Goal: Communication & Community: Answer question/provide support

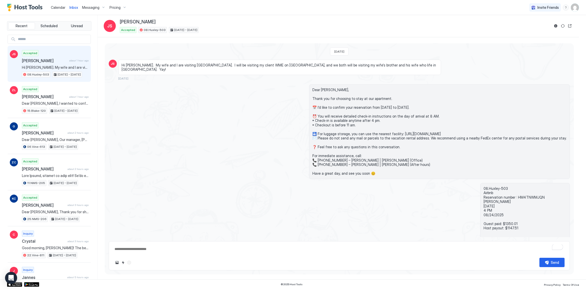
scroll to position [245, 0]
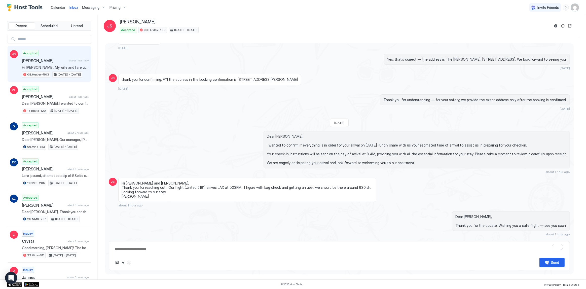
click at [57, 4] on div "Calendar" at bounding box center [58, 7] width 19 height 9
click at [56, 7] on span "Calendar" at bounding box center [58, 7] width 15 height 4
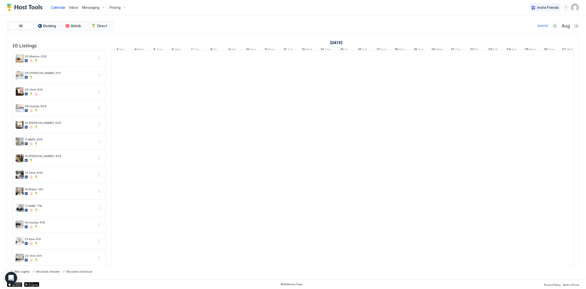
scroll to position [0, 279]
click at [82, 7] on span "Messaging" at bounding box center [90, 7] width 17 height 5
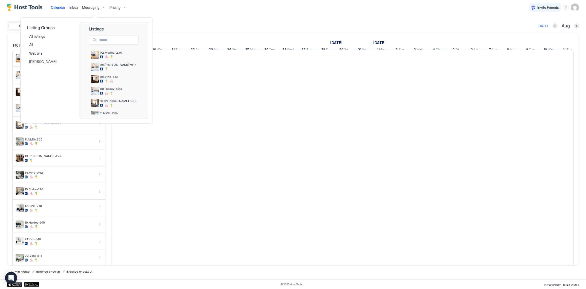
click at [70, 8] on div at bounding box center [293, 144] width 586 height 289
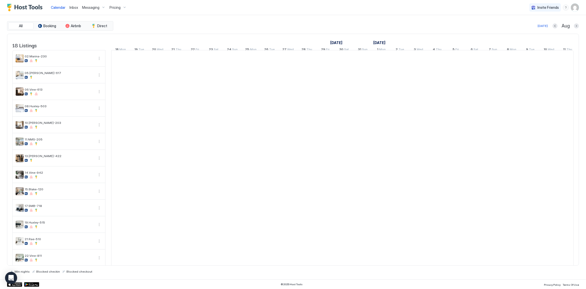
click at [70, 8] on span "Inbox" at bounding box center [73, 7] width 9 height 4
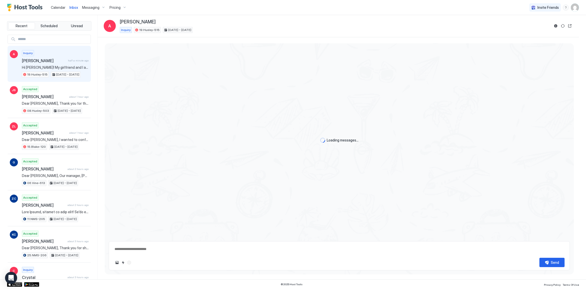
click at [53, 62] on span "Adrian" at bounding box center [44, 60] width 44 height 5
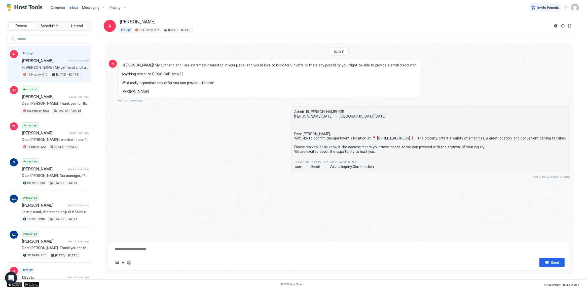
click at [180, 65] on span "Hi Tony! My girlfriend and I are extremely interested in your place, and would …" at bounding box center [269, 78] width 295 height 31
drag, startPoint x: 180, startPoint y: 65, endPoint x: 179, endPoint y: 76, distance: 11.4
click at [179, 76] on span "Hi Tony! My girlfriend and I are extremely interested in your place, and would …" at bounding box center [269, 78] width 295 height 31
click at [554, 27] on button "Reservation information" at bounding box center [556, 26] width 6 height 6
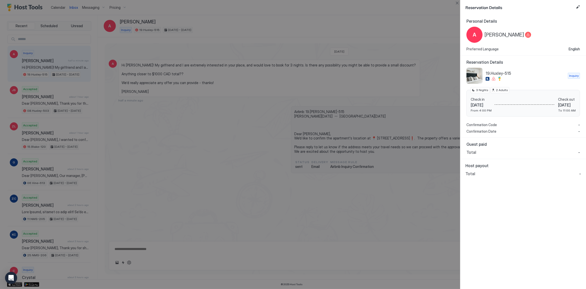
click at [327, 74] on div at bounding box center [293, 144] width 586 height 289
click at [222, 24] on div at bounding box center [293, 144] width 586 height 289
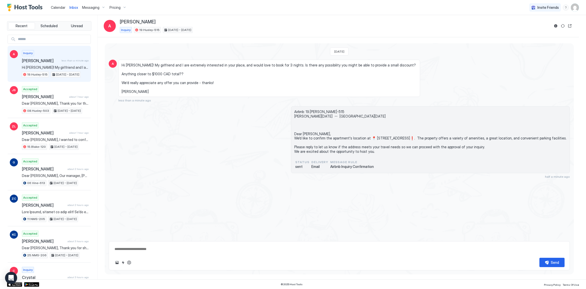
click at [235, 68] on span "Hi Tony! My girlfriend and I are extremely interested in your place, and would …" at bounding box center [269, 78] width 295 height 31
click at [236, 64] on span "Hi Tony! My girlfriend and I are extremely interested in your place, and would …" at bounding box center [269, 78] width 295 height 31
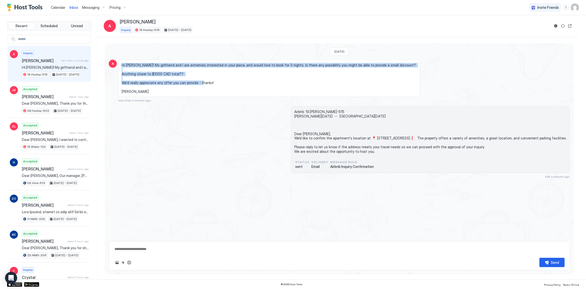
drag, startPoint x: 236, startPoint y: 64, endPoint x: 226, endPoint y: 87, distance: 25.3
click at [226, 87] on span "Hi Tony! My girlfriend and I are extremely interested in your place, and would …" at bounding box center [269, 78] width 295 height 31
click at [223, 87] on span "Hi Tony! My girlfriend and I are extremely interested in your place, and would …" at bounding box center [269, 78] width 295 height 31
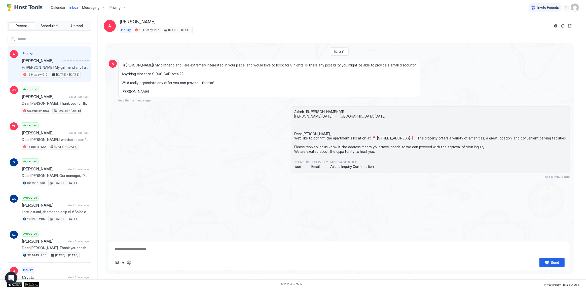
click at [194, 83] on span "Hi Tony! My girlfriend and I are extremely interested in your place, and would …" at bounding box center [269, 78] width 295 height 31
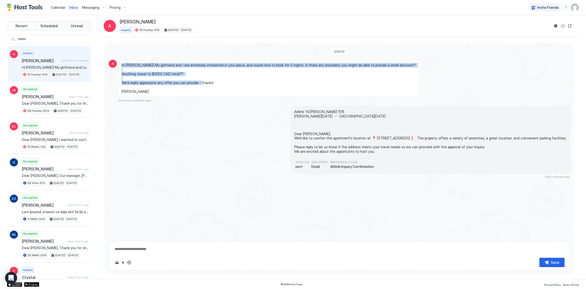
drag, startPoint x: 194, startPoint y: 83, endPoint x: 192, endPoint y: 64, distance: 19.4
click at [192, 64] on span "Hi Tony! My girlfriend and I are extremely interested in your place, and would …" at bounding box center [269, 78] width 295 height 31
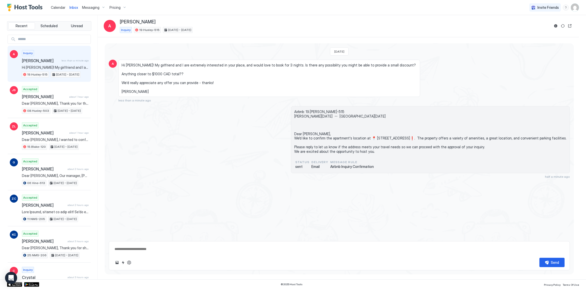
click at [277, 29] on div "Inquiry 19.Huxley-515 Aug 23 - 26, 2025" at bounding box center [335, 30] width 430 height 6
click at [337, 29] on div "Inquiry 19.Huxley-515 Aug 23 - 26, 2025" at bounding box center [335, 30] width 430 height 6
click at [294, 140] on span "Airbnb: 19.Huxley-515 Adrian Sat, August 23rd -- Tue, August 26th Dear Adrian, …" at bounding box center [430, 132] width 272 height 44
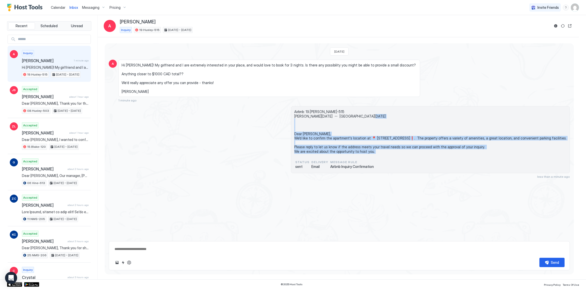
drag, startPoint x: 274, startPoint y: 140, endPoint x: 281, endPoint y: 154, distance: 16.1
click at [294, 154] on span "Airbnb: 19.Huxley-515 Adrian Sat, August 23rd -- Tue, August 26th Dear Adrian, …" at bounding box center [430, 132] width 272 height 44
copy span "Dear Adrian, We'd like to confirm the apartment's location at 📍 1234 N La Brea …"
click at [149, 248] on textarea at bounding box center [339, 248] width 451 height 9
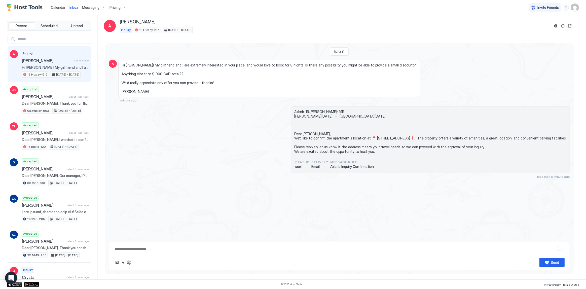
paste textarea "**********"
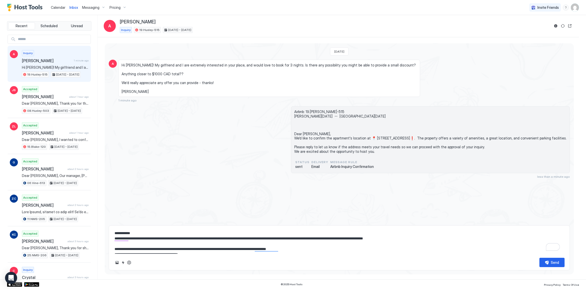
type textarea "**********"
click at [186, 243] on textarea "**********" at bounding box center [339, 241] width 451 height 25
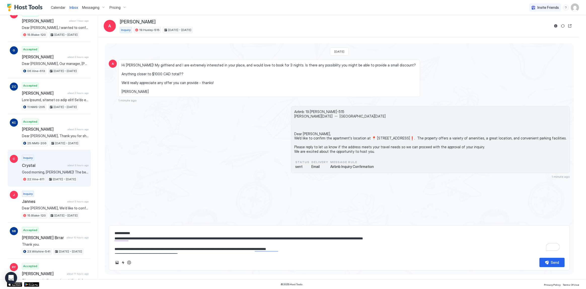
scroll to position [114, 0]
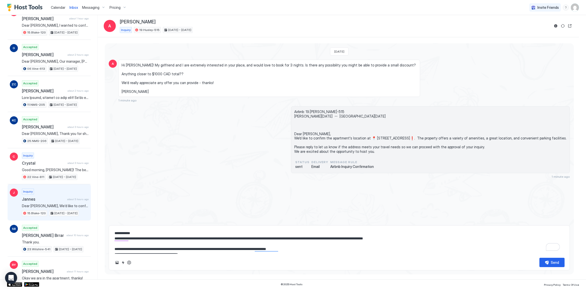
click at [53, 194] on div "Inquiry Jannes about 5 hours ago Dear Jannes, We’d like to confirm the apartmen…" at bounding box center [55, 203] width 67 height 28
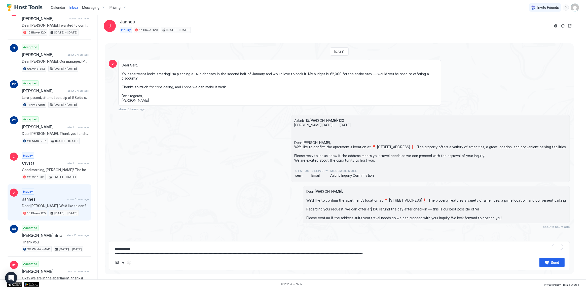
click at [323, 207] on span "Dear Jannes, We’d like to confirm the apartment’s location at 📍 733 Kings Rd, L…" at bounding box center [436, 204] width 260 height 31
copy span "egarding your request, we can offer a $150 refund the day after check-in — this…"
click at [184, 252] on textarea "**********" at bounding box center [339, 248] width 451 height 9
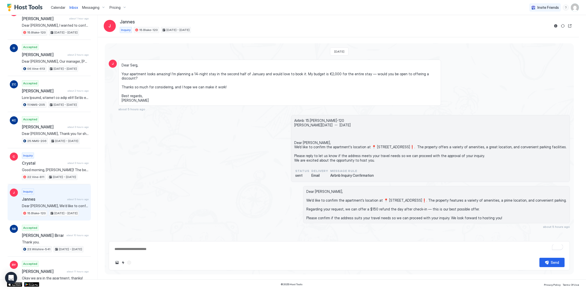
paste textarea "**********"
type textarea "**********"
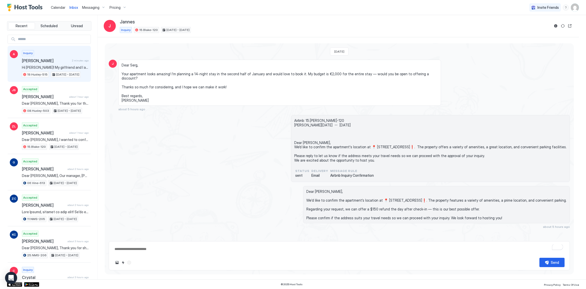
click at [58, 70] on div "Inquiry Adrian 2 minutes ago Hi Tony! My girlfriend and I are extremely interes…" at bounding box center [55, 64] width 67 height 28
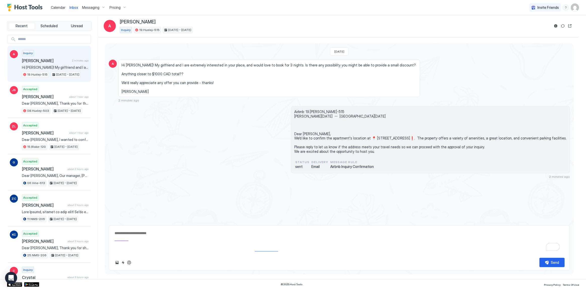
click at [231, 239] on textarea "**********" at bounding box center [339, 241] width 451 height 25
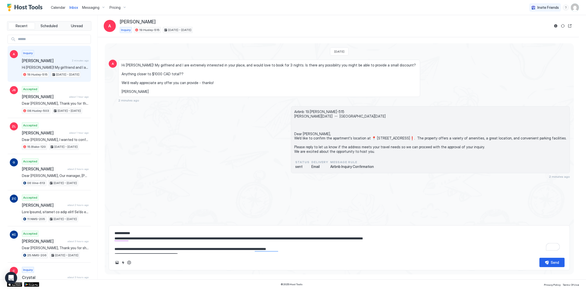
paste textarea "**********"
click at [238, 239] on textarea "**********" at bounding box center [339, 241] width 451 height 25
click at [292, 245] on textarea "**********" at bounding box center [339, 241] width 451 height 25
type textarea "**********"
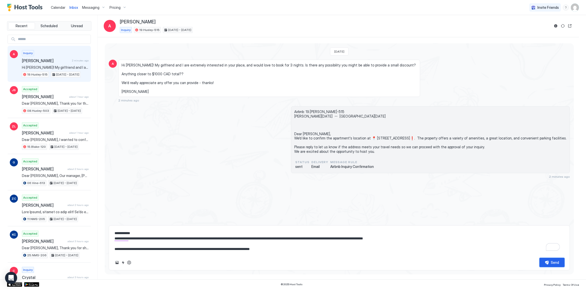
click at [550, 263] on button "Send" at bounding box center [552, 262] width 25 height 9
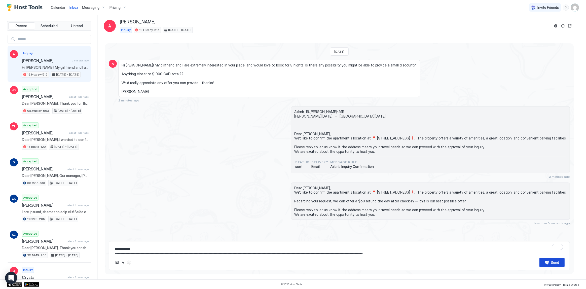
click at [294, 151] on span "Airbnb: 19.Huxley-515 Adrian Sat, August 23rd -- Tue, August 26th Dear Adrian, …" at bounding box center [430, 132] width 272 height 44
click at [265, 99] on div "Hi Tony! My girlfriend and I are extremely interested in your place, and would …" at bounding box center [279, 81] width 323 height 43
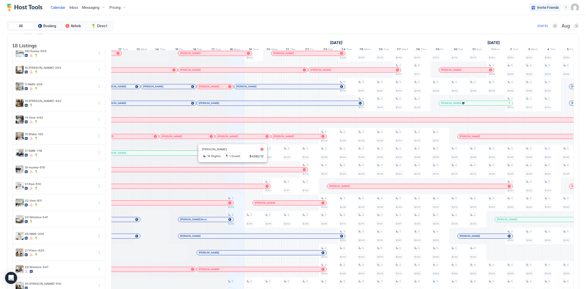
click at [299, 168] on div at bounding box center [301, 170] width 4 height 4
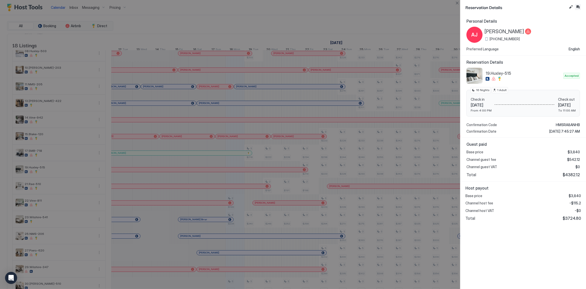
click at [580, 7] on button "Inbox" at bounding box center [578, 7] width 6 height 6
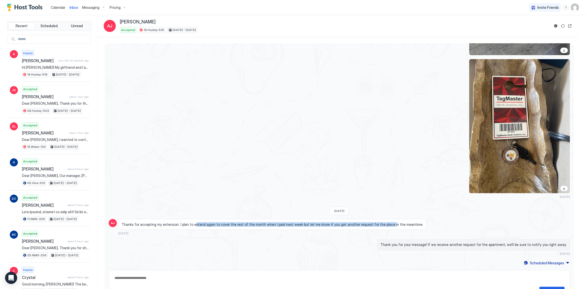
drag, startPoint x: 192, startPoint y: 220, endPoint x: 380, endPoint y: 217, distance: 188.1
click at [378, 219] on div "Thanks for accepting my extension. I plan to extend again to cover the rest of …" at bounding box center [272, 224] width 308 height 11
click at [385, 219] on div "Thanks for accepting my extension. I plan to extend again to cover the rest of …" at bounding box center [272, 224] width 308 height 11
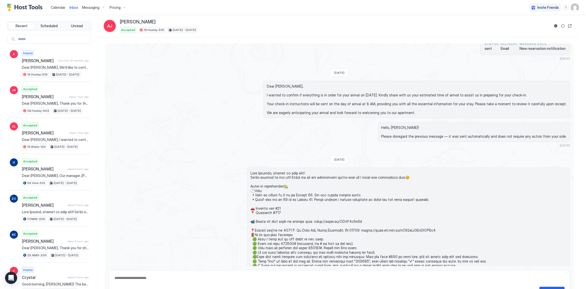
click at [287, 91] on span "Dear [PERSON_NAME], I wanted to confirm if everything is in order for your arri…" at bounding box center [417, 99] width 300 height 31
copy span "Dear Araceli,"
click at [33, 61] on span "[PERSON_NAME]" at bounding box center [41, 60] width 38 height 5
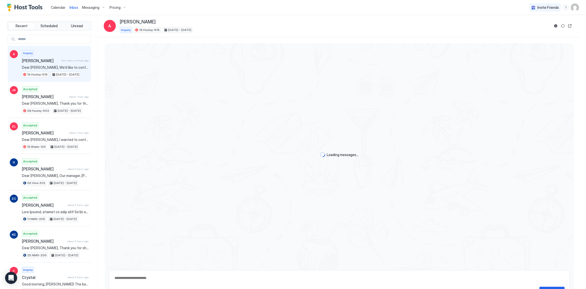
click at [53, 62] on span "[PERSON_NAME]" at bounding box center [41, 60] width 38 height 5
click at [553, 26] on button "Reservation information" at bounding box center [556, 26] width 6 height 6
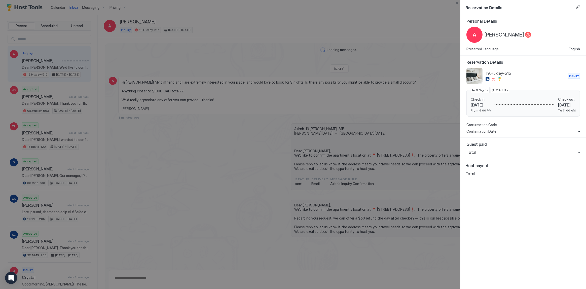
click at [476, 105] on span "Sat 23 Aug, 2025" at bounding box center [481, 104] width 21 height 5
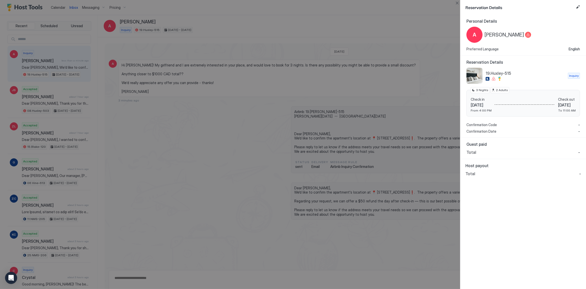
drag, startPoint x: 476, startPoint y: 105, endPoint x: 571, endPoint y: 104, distance: 94.7
click at [571, 104] on div "Check in Sat 23 Aug, 2025 From 4:00 PM Check out Tue 26 Aug, 2025 To 11:00 AM" at bounding box center [523, 104] width 105 height 15
click at [471, 104] on span "Sat 23 Aug, 2025" at bounding box center [481, 104] width 21 height 5
click at [473, 105] on span "Sat 23 Aug, 2025" at bounding box center [481, 104] width 21 height 5
drag, startPoint x: 473, startPoint y: 105, endPoint x: 576, endPoint y: 106, distance: 102.2
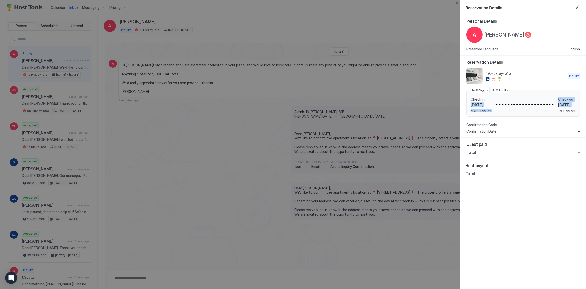
click at [576, 106] on div "Check in Sat 23 Aug, 2025 From 4:00 PM Check out Tue 26 Aug, 2025 To 11:00 AM" at bounding box center [523, 104] width 105 height 15
copy div "Sat 23 Aug, 2025 From 4:00 PM Check out Tue 26 Aug, 2025"
click at [290, 88] on div at bounding box center [293, 144] width 586 height 289
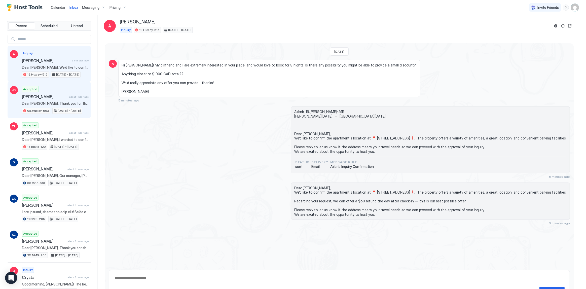
drag, startPoint x: 252, startPoint y: 182, endPoint x: 70, endPoint y: 85, distance: 205.9
click at [252, 179] on div "Airbnb: 19.Huxley-515 Adrian Sat, August 23rd -- Tue, August 26th Dear Adrian, …" at bounding box center [339, 142] width 461 height 72
click at [58, 8] on span "Calendar" at bounding box center [58, 7] width 15 height 4
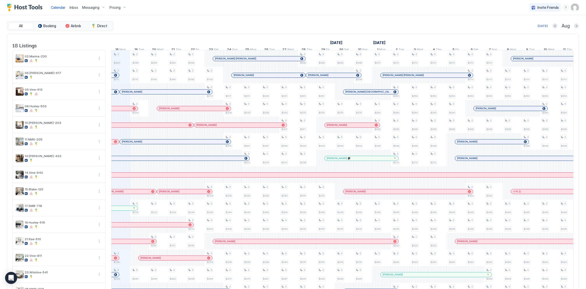
click at [148, 227] on div at bounding box center [148, 225] width 4 height 4
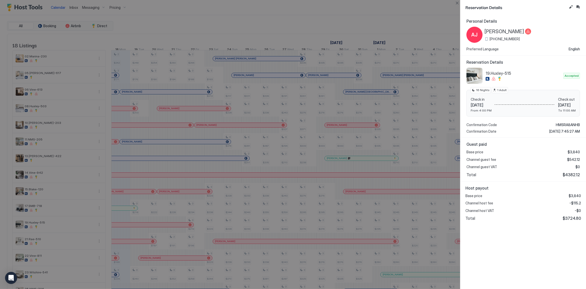
click at [581, 6] on div "Reservation Details" at bounding box center [523, 7] width 126 height 15
click at [581, 6] on button "Inbox" at bounding box center [578, 7] width 6 height 6
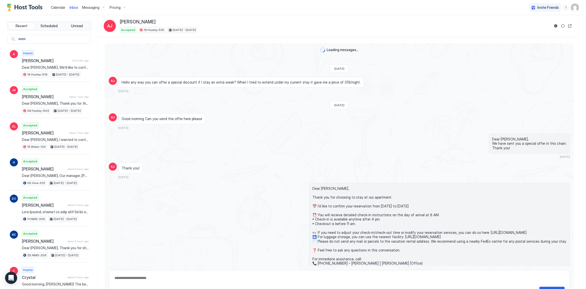
scroll to position [1205, 0]
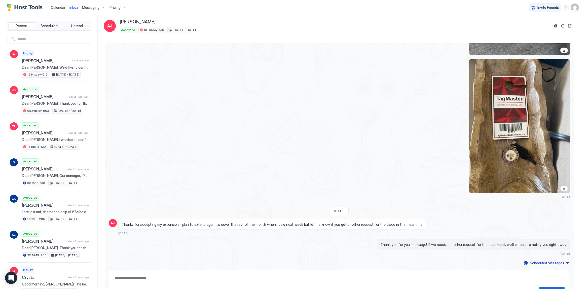
click at [274, 273] on div "Send" at bounding box center [339, 284] width 461 height 29
click at [270, 277] on textarea at bounding box center [339, 277] width 451 height 9
paste textarea "**********"
type textarea "*"
type textarea "**********"
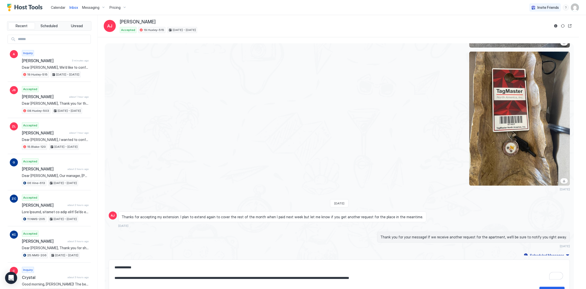
scroll to position [1216, 0]
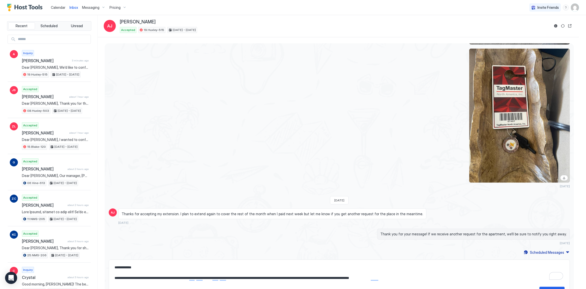
click at [440, 276] on textarea "**********" at bounding box center [339, 273] width 451 height 20
click at [433, 278] on textarea "**********" at bounding box center [339, 273] width 451 height 20
type textarea "*"
type textarea "**********"
click at [561, 288] on button "Send" at bounding box center [552, 291] width 25 height 9
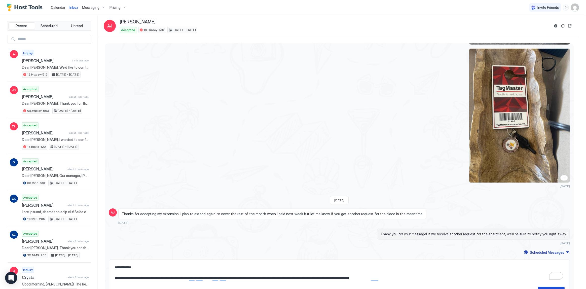
type textarea "*"
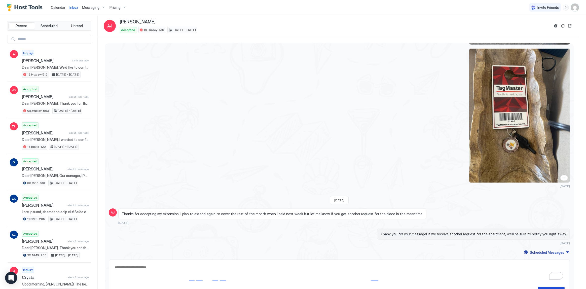
scroll to position [1251, 0]
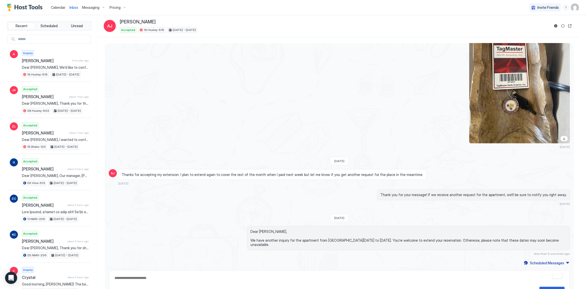
click at [322, 125] on div at bounding box center [408, 76] width 323 height 134
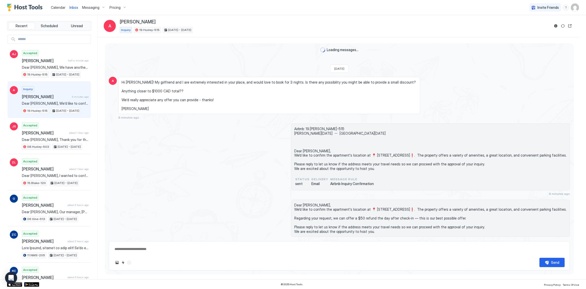
type textarea "*"
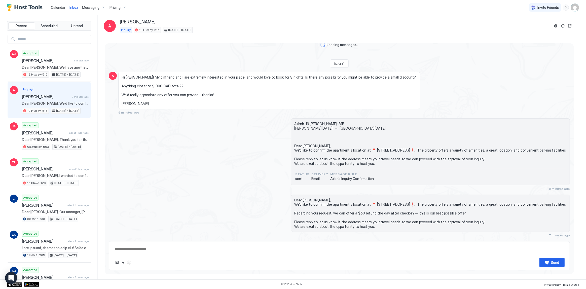
click at [245, 44] on div "Loading messages... Today A Hi Tony! My girlfriend and I are extremely interest…" at bounding box center [339, 137] width 469 height 199
click at [257, 63] on div "Loading messages... Today A Hi Tony! My girlfriend and I are extremely interest…" at bounding box center [339, 137] width 469 height 199
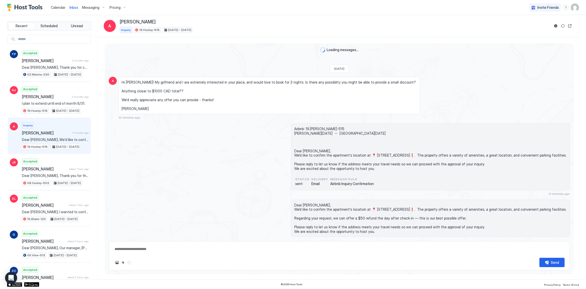
scroll to position [9, 0]
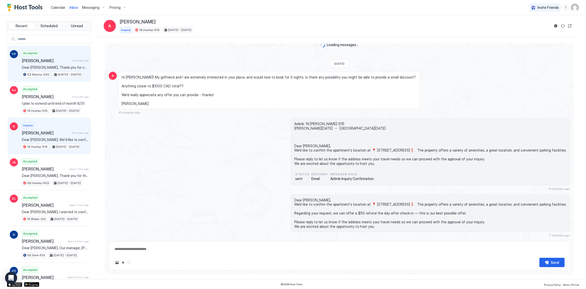
click at [64, 76] on span "Aug 20 - 23, 2025" at bounding box center [69, 74] width 23 height 5
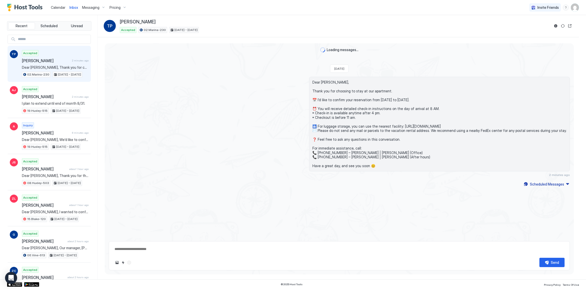
scroll to position [4, 0]
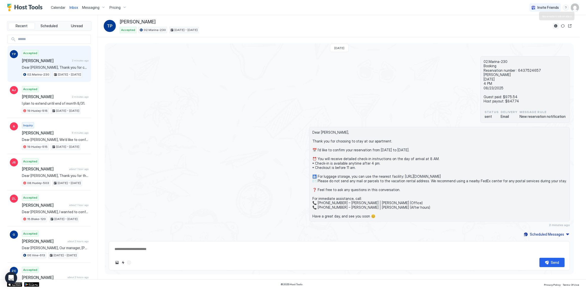
click at [557, 28] on button "Reservation information" at bounding box center [556, 26] width 6 height 6
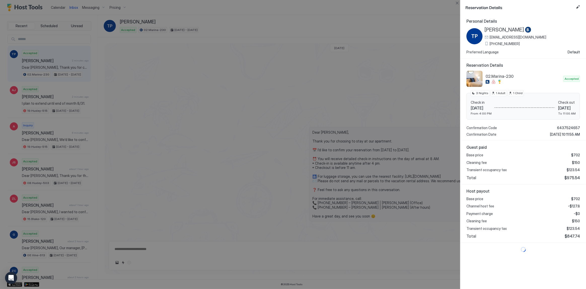
click at [576, 178] on span "$975.54" at bounding box center [572, 177] width 16 height 5
copy span "975.54"
click at [573, 206] on span "-$127.8" at bounding box center [574, 206] width 12 height 5
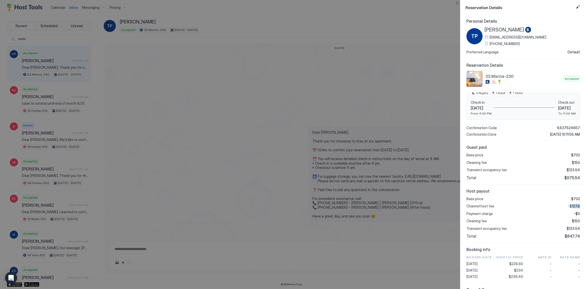
copy span "127.8"
click at [521, 270] on span "$234" at bounding box center [518, 270] width 9 height 5
click at [519, 270] on span "$234" at bounding box center [518, 270] width 9 height 5
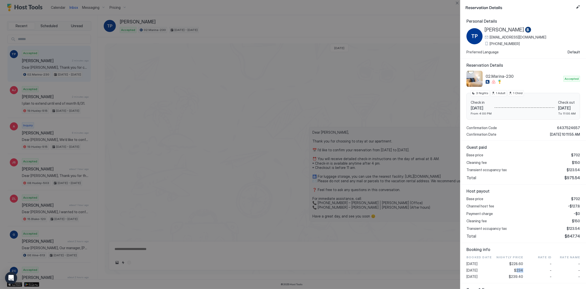
click at [519, 270] on span "$234" at bounding box center [518, 270] width 9 height 5
copy span "234"
click at [572, 229] on span "$123.54" at bounding box center [573, 228] width 13 height 5
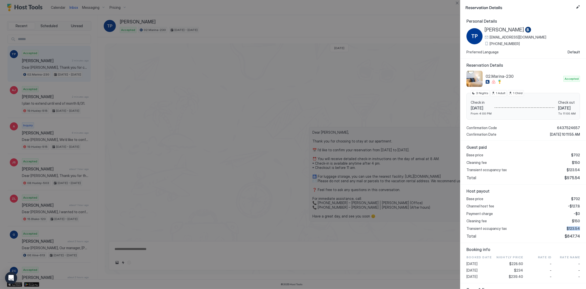
copy span "$123.54"
click at [569, 226] on span "$123.54" at bounding box center [573, 228] width 13 height 5
click at [194, 69] on div at bounding box center [293, 144] width 586 height 289
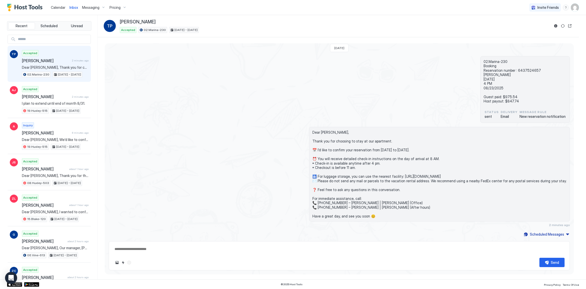
click at [65, 7] on span "Calendar" at bounding box center [58, 7] width 15 height 4
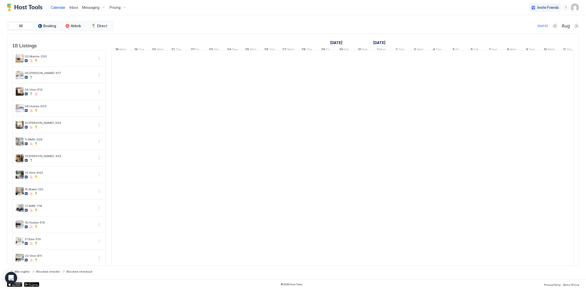
scroll to position [0, 279]
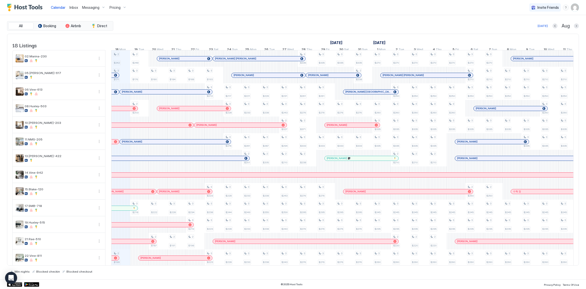
drag, startPoint x: 287, startPoint y: 29, endPoint x: 285, endPoint y: 34, distance: 5.7
click at [287, 29] on div "All Booking Airbnb Direct Today Aug" at bounding box center [293, 26] width 572 height 10
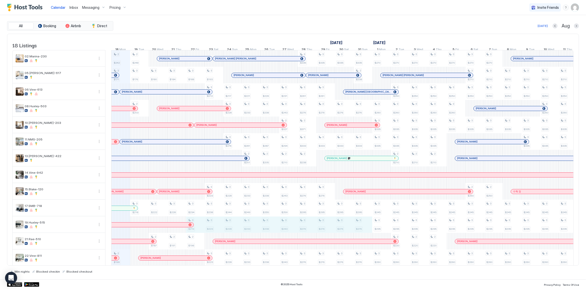
drag, startPoint x: 198, startPoint y: 224, endPoint x: 358, endPoint y: 229, distance: 160.7
click at [358, 229] on div "2 $242 3 $171 2 $199 3 $234 3 $280 2 $248 3 $176 2 $203 3 $218 3 $240 3 $287 3 …" at bounding box center [437, 199] width 1211 height 299
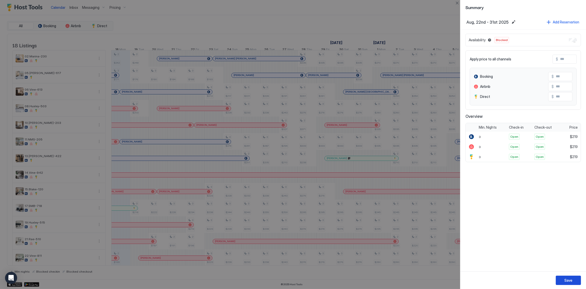
click at [562, 279] on button "Save" at bounding box center [568, 280] width 25 height 9
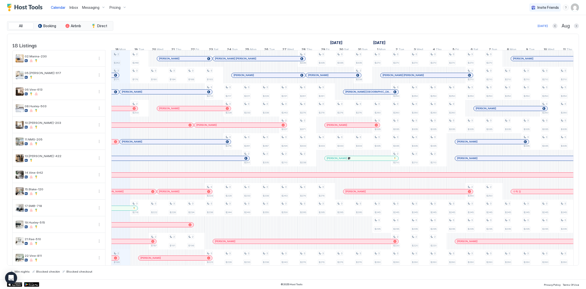
drag, startPoint x: 331, startPoint y: 1, endPoint x: 321, endPoint y: 15, distance: 16.6
click at [330, 2] on div "Calendar Inbox Messaging Pricing Invite Friends SG" at bounding box center [293, 7] width 586 height 15
click at [74, 9] on span "Inbox" at bounding box center [73, 7] width 9 height 4
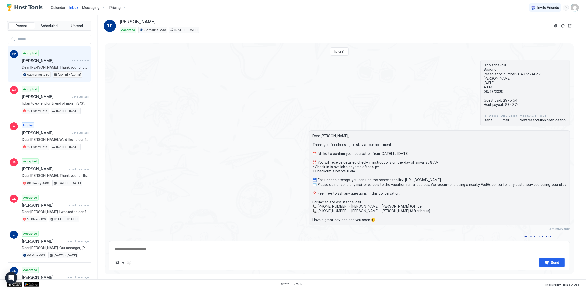
scroll to position [4, 0]
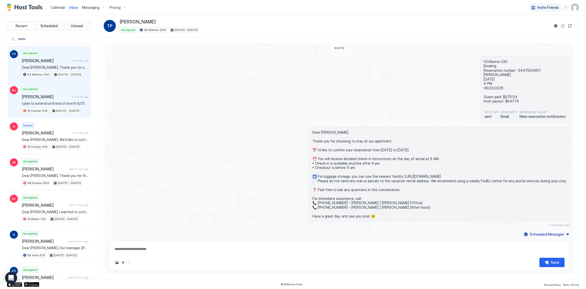
click at [60, 90] on div "Accepted Araceli Jacobs 3 minutes ago I plan to extend until end of month 8/31.…" at bounding box center [55, 100] width 67 height 28
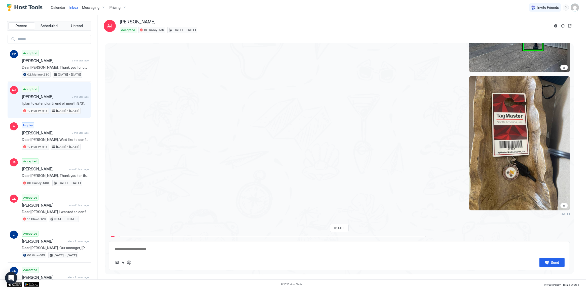
scroll to position [1315, 0]
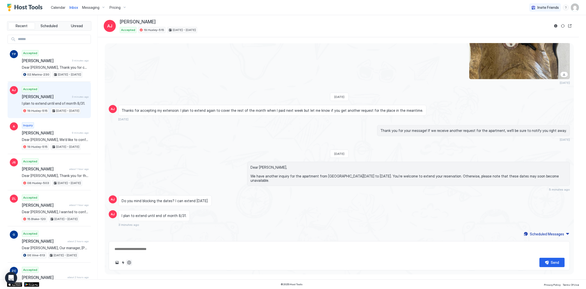
click at [129, 264] on button "ChatGPT Auto Reply" at bounding box center [129, 263] width 6 height 6
type textarea "*"
type textarea "**********"
click at [131, 264] on button "ChatGPT Auto Reply" at bounding box center [129, 263] width 6 height 6
type textarea "*"
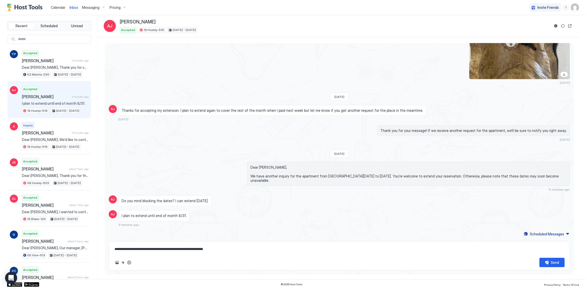
type textarea "**********"
click at [130, 263] on button "ChatGPT Auto Reply" at bounding box center [129, 263] width 6 height 6
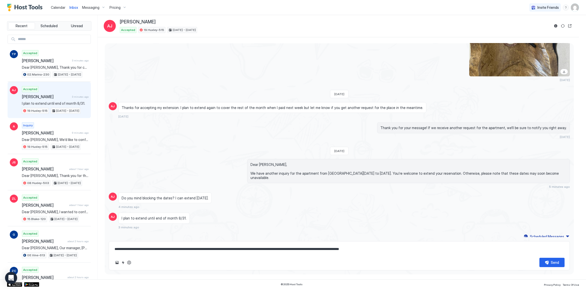
type textarea "*"
type textarea "**********"
click at [281, 174] on span "Dear [PERSON_NAME], We have another inquiry for the apartment from [GEOGRAPHIC_…" at bounding box center [409, 171] width 316 height 18
click at [238, 245] on textarea "**********" at bounding box center [339, 248] width 451 height 9
type textarea "*"
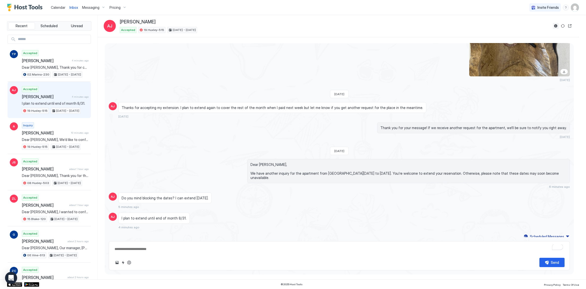
click at [554, 27] on button "Reservation information" at bounding box center [556, 26] width 6 height 6
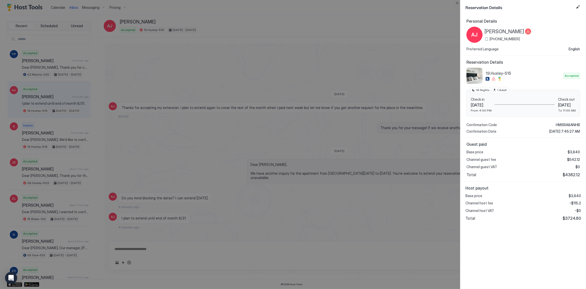
click at [319, 41] on div at bounding box center [293, 144] width 586 height 289
click at [55, 7] on div at bounding box center [293, 144] width 586 height 289
click at [108, 17] on div at bounding box center [293, 144] width 586 height 289
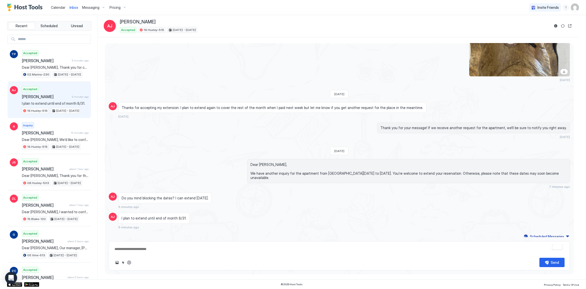
click at [165, 252] on textarea "To enrich screen reader interactions, please activate Accessibility in Grammarl…" at bounding box center [339, 248] width 451 height 9
click at [233, 189] on div "Dear Araceli, We have another inquiry for the apartment from Sat, Aug 23 to Tue…" at bounding box center [339, 173] width 461 height 29
click at [193, 244] on textarea "To enrich screen reader interactions, please activate Accessibility in Grammarl…" at bounding box center [339, 248] width 451 height 9
paste textarea "**********"
type textarea "*"
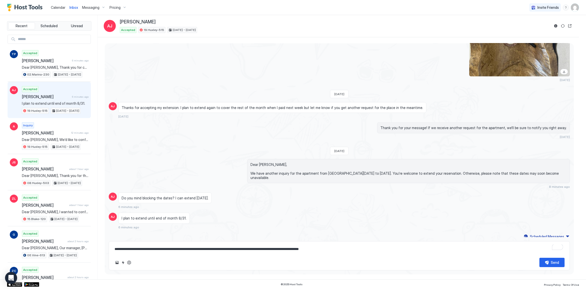
type textarea "**********"
click at [363, 247] on textarea "**********" at bounding box center [339, 248] width 451 height 9
click at [408, 250] on textarea "**********" at bounding box center [339, 248] width 451 height 9
click at [550, 261] on button "Send" at bounding box center [552, 262] width 25 height 9
type textarea "*"
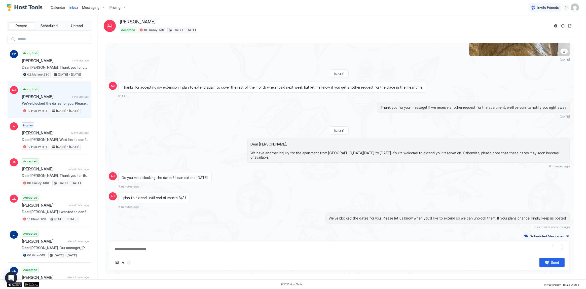
scroll to position [1340, 0]
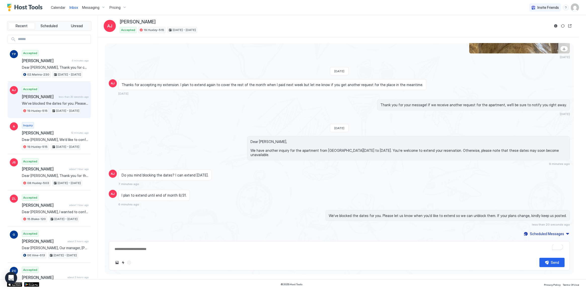
type textarea "*"
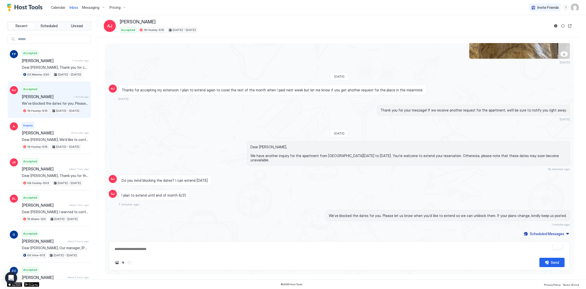
drag, startPoint x: 198, startPoint y: 121, endPoint x: 197, endPoint y: 126, distance: 4.5
click at [198, 121] on div "Thank you for your message! If we receive another request for the apartment, we…" at bounding box center [339, 113] width 461 height 16
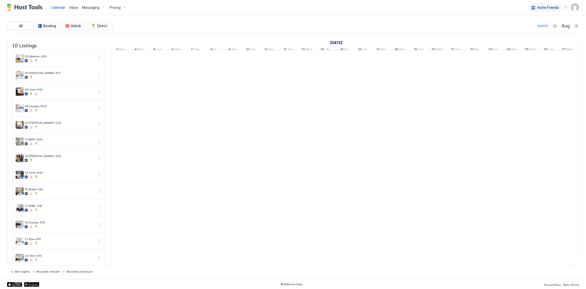
scroll to position [0, 279]
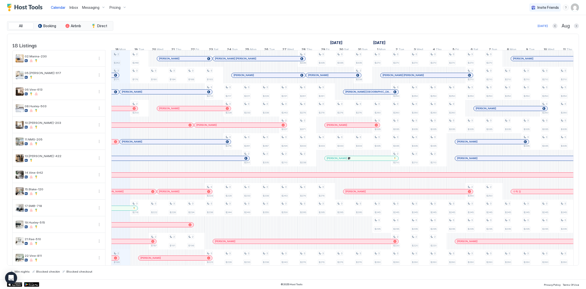
click at [272, 17] on div "All Booking Airbnb Direct [DATE] [DATE] Listings [DATE] [DATE] [DATE] 3 Sun 4 M…" at bounding box center [293, 147] width 572 height 264
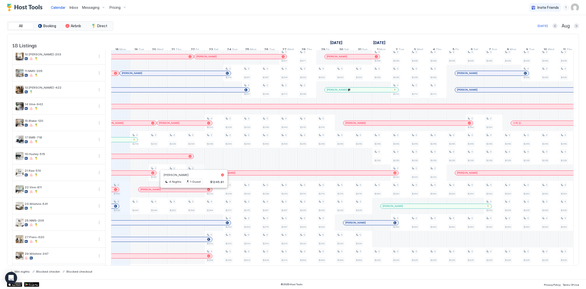
scroll to position [90, 0]
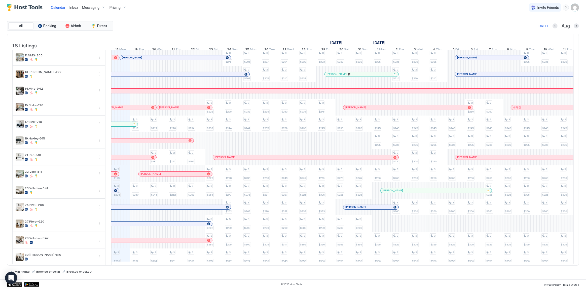
click at [199, 34] on div "[DATE] [DATE] [DATE] 3 Sun 4 Mon 5 Tue 6 Wed 7 Thu 8 Fri 9 Sat 10 Sun 11 Mon 12…" at bounding box center [63, 44] width 463 height 20
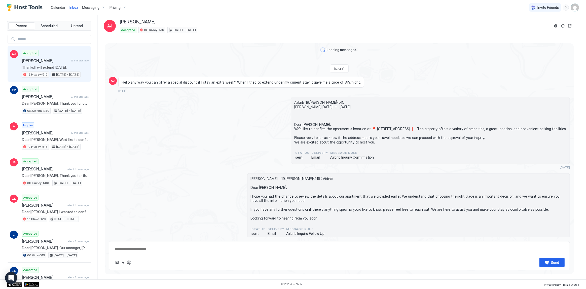
type textarea "*"
